Goal: Transaction & Acquisition: Book appointment/travel/reservation

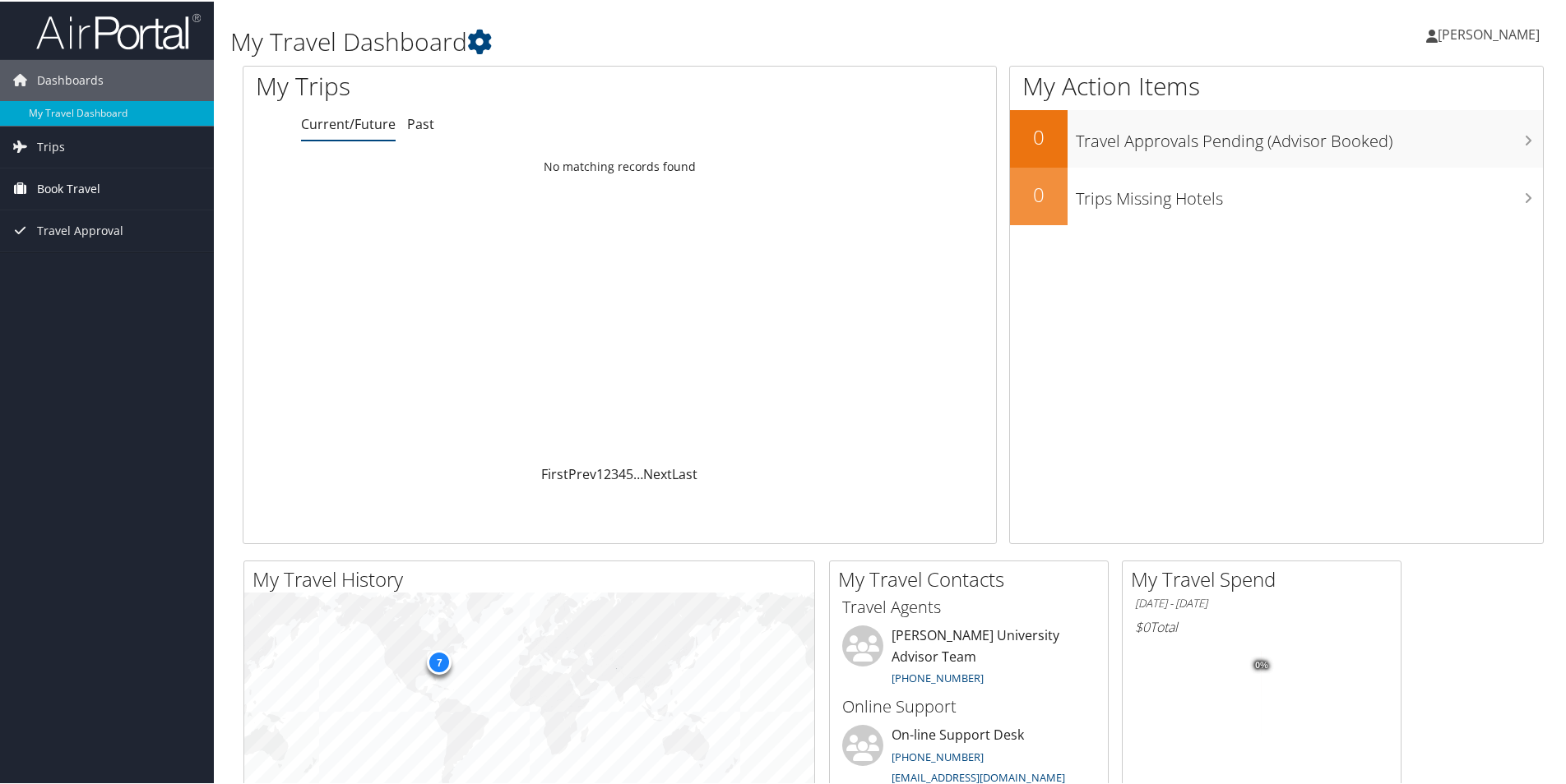
click at [45, 187] on span "Book Travel" at bounding box center [68, 188] width 63 height 41
click at [58, 246] on link "Book/Manage Online Trips" at bounding box center [107, 244] width 214 height 24
click at [64, 222] on span "Travel Approval" at bounding box center [80, 230] width 87 height 41
click at [55, 183] on span "Book Travel" at bounding box center [68, 188] width 63 height 41
click at [111, 470] on div "Dashboards My Travel Dashboard Trips Current/Future Trips Past Trips Trips Miss…" at bounding box center [786, 621] width 1573 height 1242
